Goal: Task Accomplishment & Management: Use online tool/utility

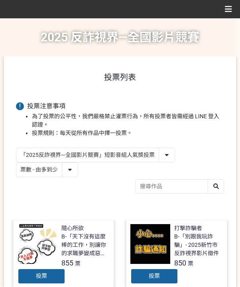
select select "vote"
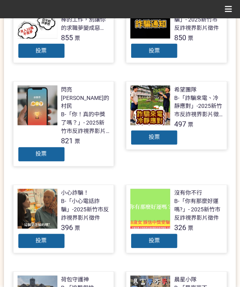
scroll to position [200, 0]
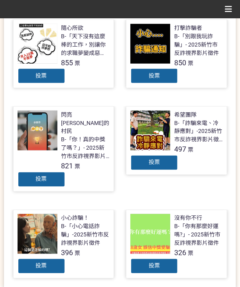
click at [58, 172] on div "投票" at bounding box center [42, 180] width 48 height 16
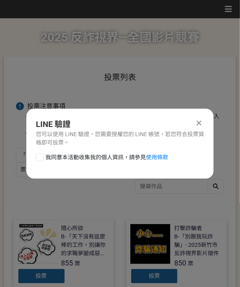
scroll to position [0, 0]
click at [78, 155] on span "我同意本活動收集我的個人資訊，請參見 使用條款" at bounding box center [106, 157] width 123 height 8
click at [41, 155] on input "我同意本活動收集我的個人資訊，請參見 使用條款" at bounding box center [38, 156] width 5 height 5
checkbox input "false"
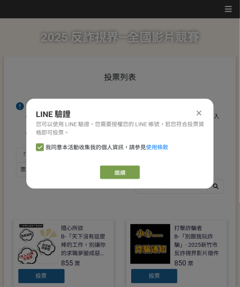
click at [110, 163] on div "LINE 驗證 您可以使用 LINE 驗證，您需要授權您的 LINE 帳號，若您符合投票資格即可投票。 我同意本活動收集我的個人資訊，請參見 使用條款 繼續" at bounding box center [119, 144] width 187 height 90
click at [118, 172] on link "繼續" at bounding box center [120, 173] width 40 height 14
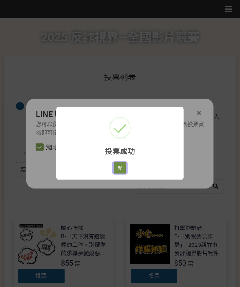
click at [121, 169] on button "好" at bounding box center [119, 167] width 13 height 11
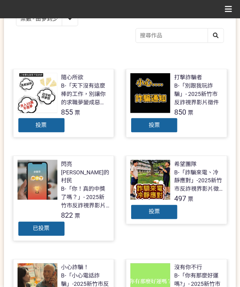
scroll to position [45, 0]
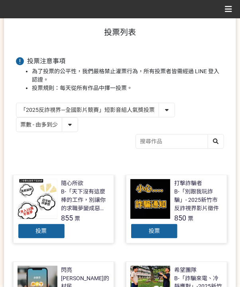
click at [68, 108] on select "「2025反詐視界—全國影片競賽」短影音組人氣獎投票 「2025反詐視界—全國影片競賽」短片組人氣獎投票" at bounding box center [95, 110] width 158 height 14
select select "13146"
click at [16, 103] on select "「2025反詐視界—全國影片競賽」短影音組人氣獎投票 「2025反詐視界—全國影片競賽」短片組人氣獎投票" at bounding box center [95, 110] width 158 height 14
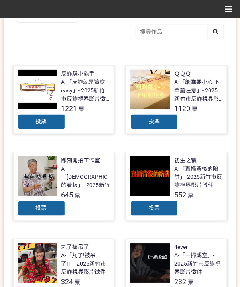
scroll to position [159, 0]
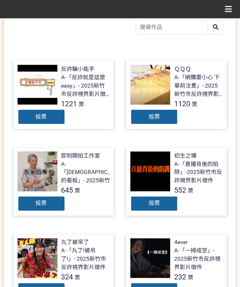
click at [37, 115] on span "投票" at bounding box center [41, 116] width 11 height 6
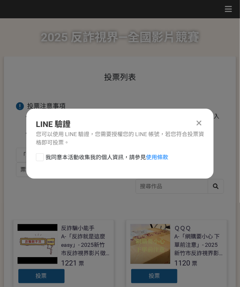
scroll to position [0, 0]
click at [88, 157] on span "我同意本活動收集我的個人資訊，請參見 使用條款" at bounding box center [106, 157] width 123 height 8
click at [41, 157] on input "我同意本活動收集我的個人資訊，請參見 使用條款" at bounding box center [38, 156] width 5 height 5
checkbox input "false"
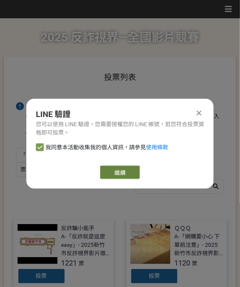
click at [125, 168] on link "繼續" at bounding box center [120, 173] width 40 height 14
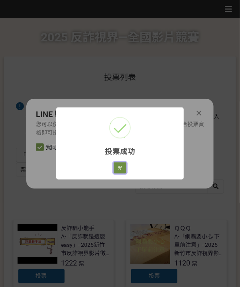
click at [120, 168] on button "好" at bounding box center [119, 167] width 13 height 11
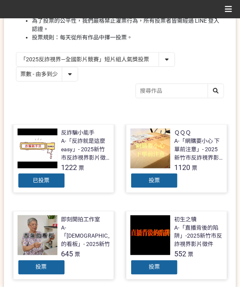
scroll to position [121, 0]
